Goal: Navigation & Orientation: Understand site structure

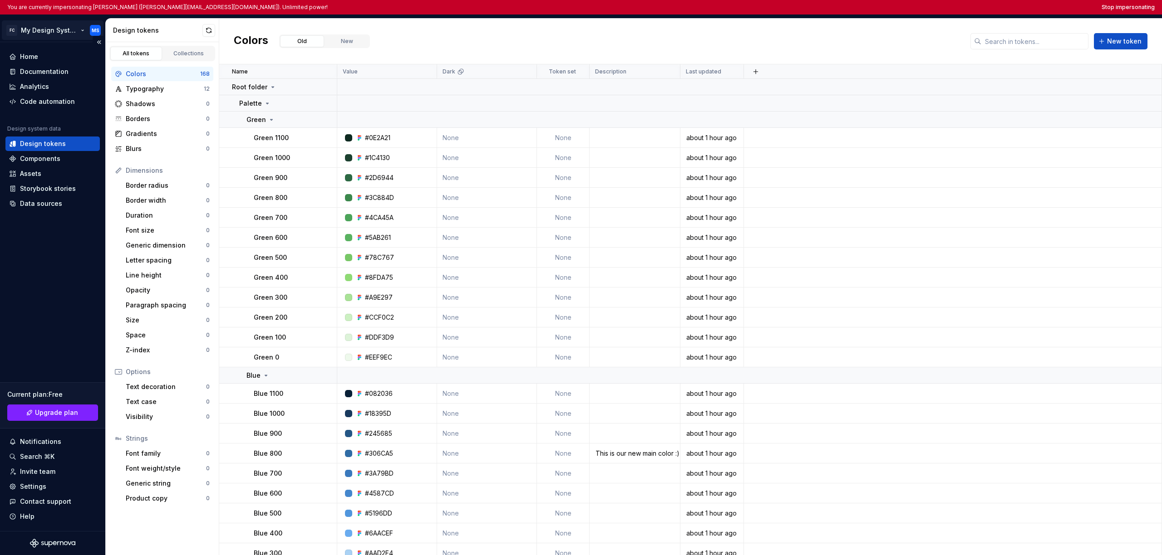
click at [44, 27] on html "You are currently impersonating Martin Skarbala (martin@supernova.io). Unlimite…" at bounding box center [581, 277] width 1162 height 555
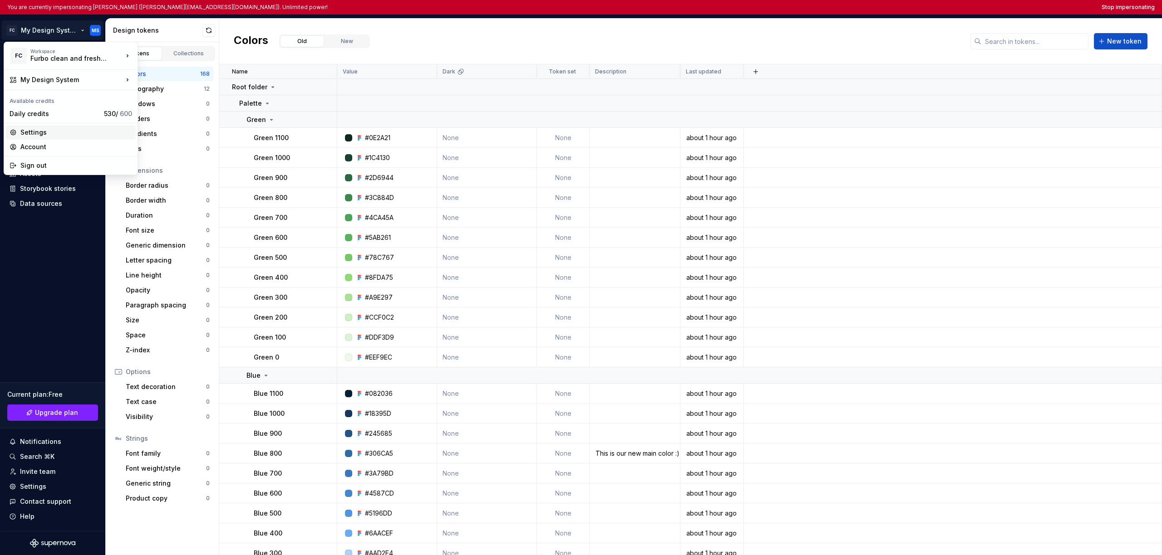
click at [62, 134] on div "Settings" at bounding box center [76, 132] width 112 height 9
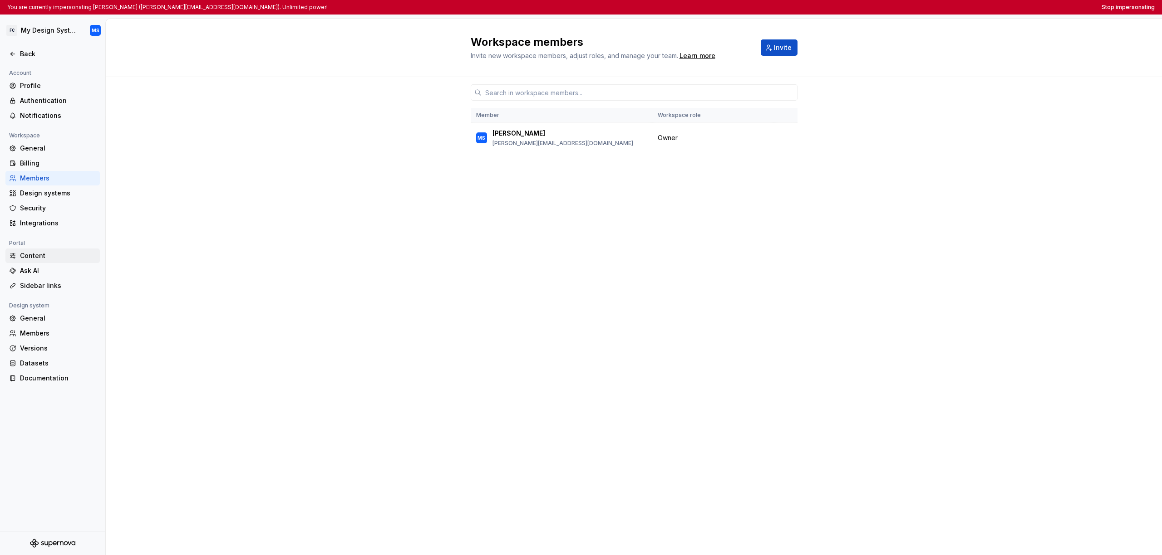
click at [52, 258] on div "Content" at bounding box center [58, 255] width 76 height 9
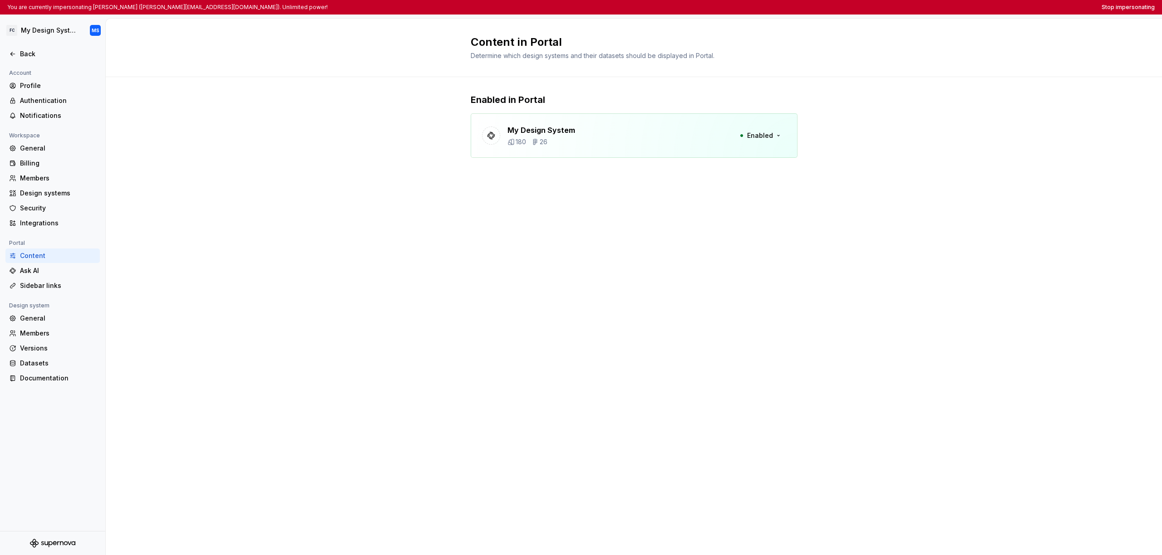
click at [595, 100] on p "Enabled in Portal" at bounding box center [634, 99] width 327 height 13
click at [594, 132] on div "My Design System 180 26 Enabled" at bounding box center [634, 135] width 327 height 44
click at [744, 134] on button "Enabled" at bounding box center [760, 136] width 52 height 16
click at [469, 251] on div "Content in Portal Determine which design systems and their datasets should be d…" at bounding box center [634, 287] width 1056 height 537
click at [53, 353] on div "Versions" at bounding box center [52, 348] width 94 height 15
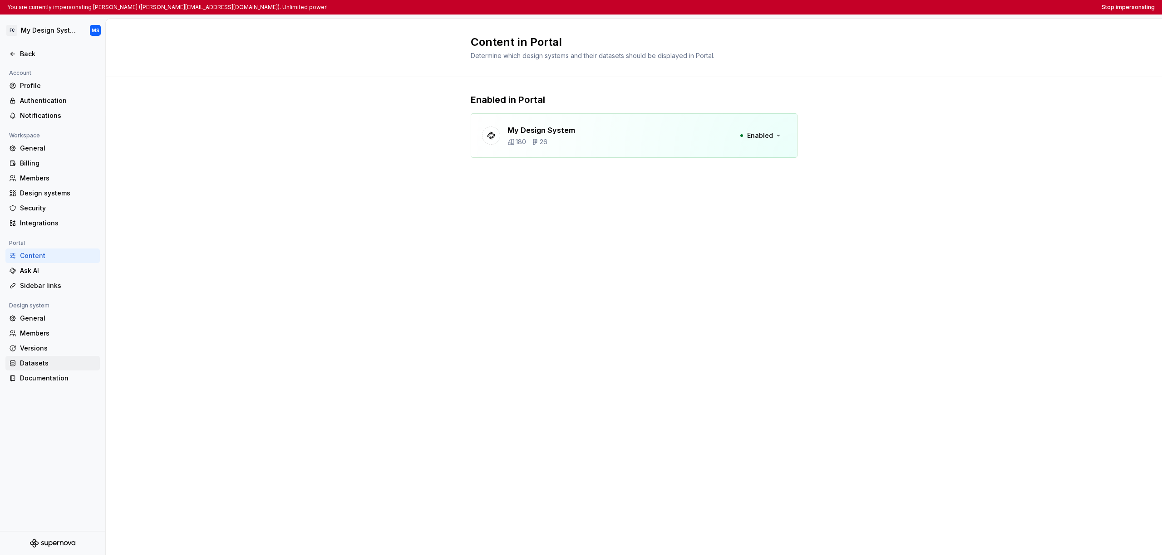
click at [48, 364] on div "Datasets" at bounding box center [58, 363] width 76 height 9
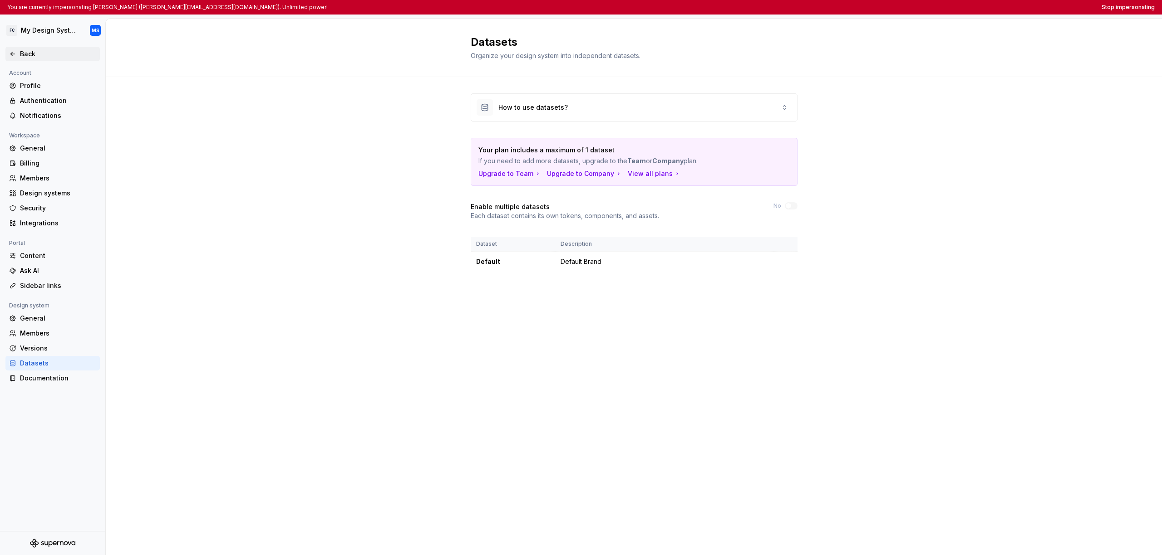
click at [20, 51] on div "Back" at bounding box center [58, 53] width 76 height 9
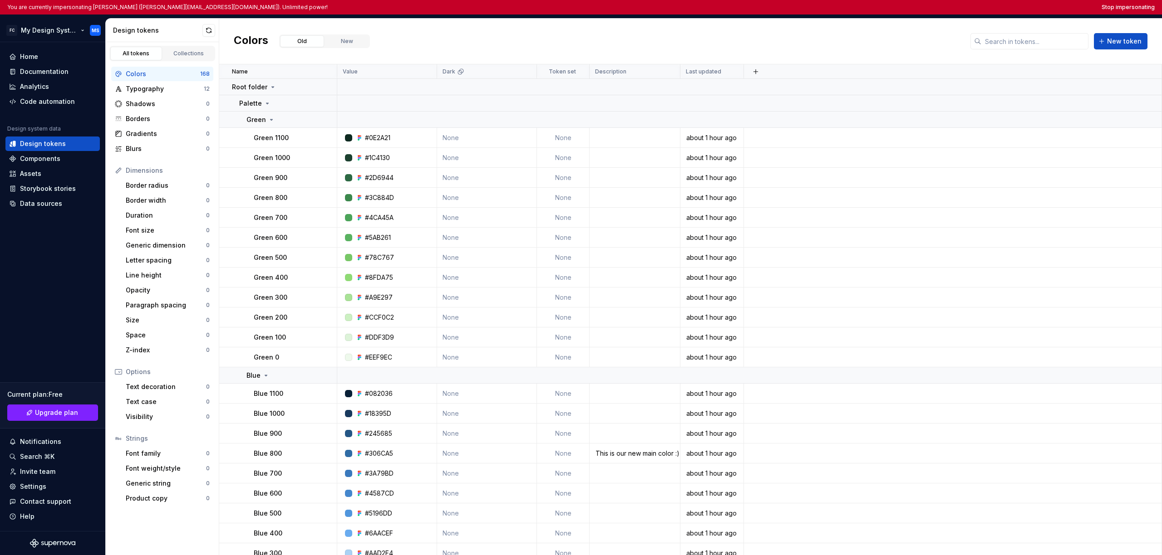
click at [29, 35] on html "You are currently impersonating Martin Skarbala (martin@supernova.io). Unlimite…" at bounding box center [581, 277] width 1162 height 555
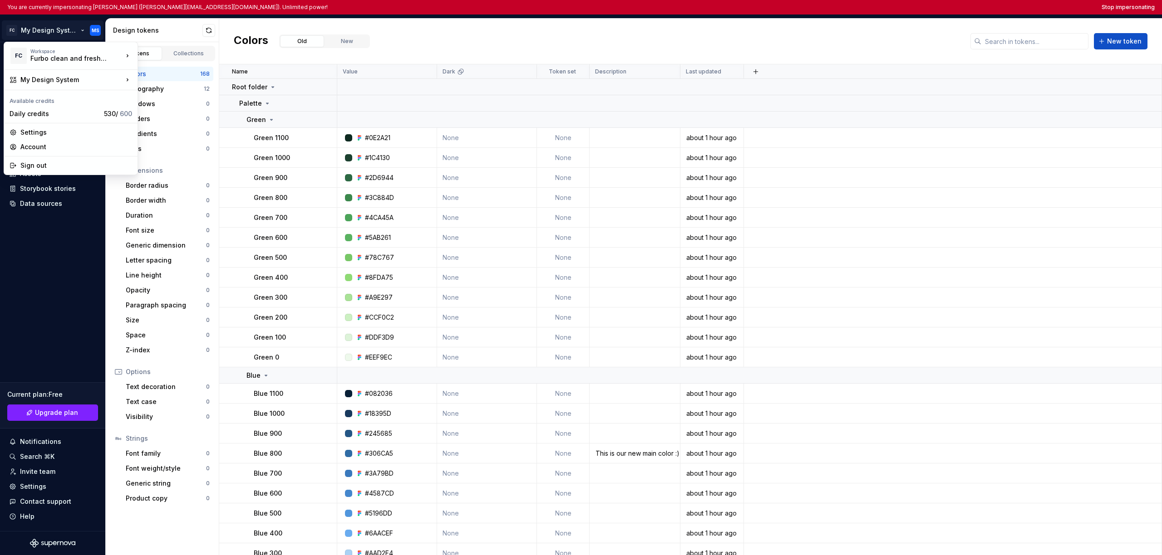
click at [944, 123] on html "You are currently impersonating Martin Skarbala (martin@supernova.io). Unlimite…" at bounding box center [581, 277] width 1162 height 555
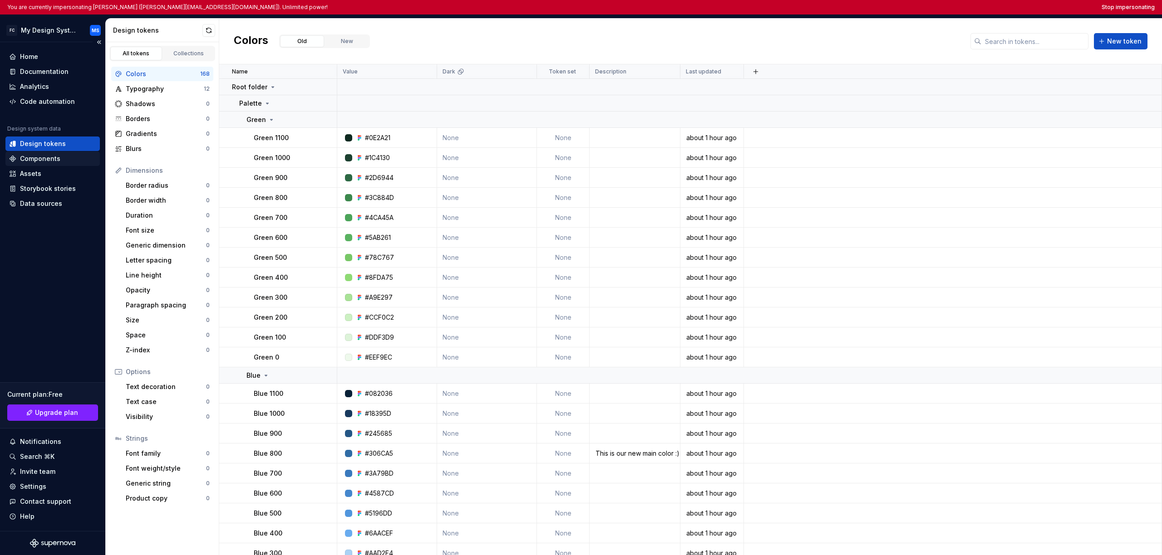
click at [63, 158] on div "Components" at bounding box center [52, 158] width 87 height 9
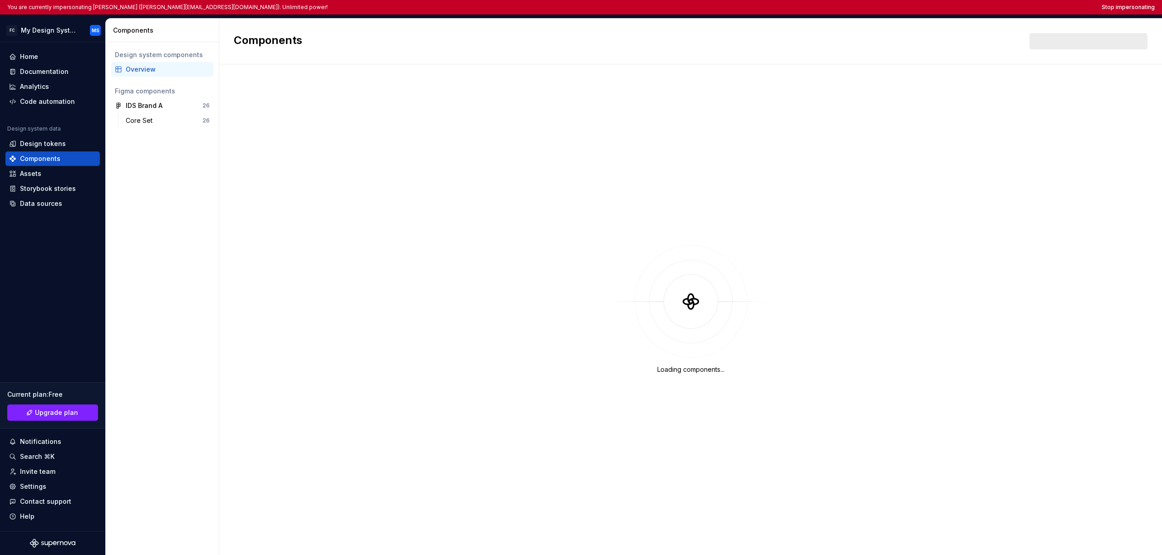
click at [162, 72] on div "Overview" at bounding box center [168, 69] width 84 height 9
